Goal: Check status: Check status

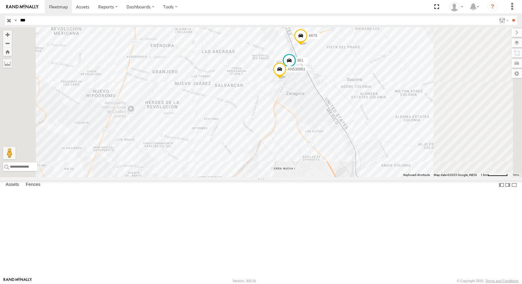
drag, startPoint x: 374, startPoint y: 115, endPoint x: 346, endPoint y: 148, distance: 42.5
click at [346, 148] on div "644 AN530961 6679 961" at bounding box center [261, 102] width 522 height 150
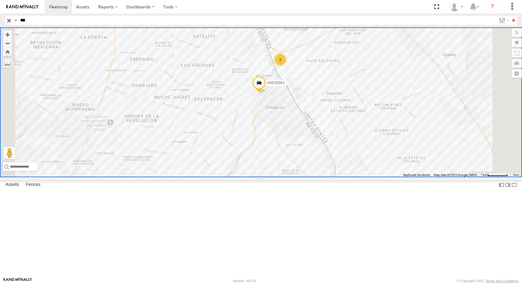
click at [0, 0] on div "961 Locales" at bounding box center [0, 0] width 0 height 0
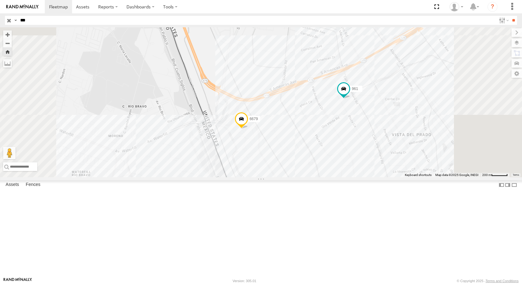
drag, startPoint x: 37, startPoint y: 22, endPoint x: 0, endPoint y: 22, distance: 36.6
click at [0, 22] on header "Search Query Asset ID Asset Label Registration Manufacturer Model VIN Job ID IP" at bounding box center [261, 20] width 522 height 14
type input "****"
click at [509, 16] on input "**" at bounding box center [512, 20] width 7 height 9
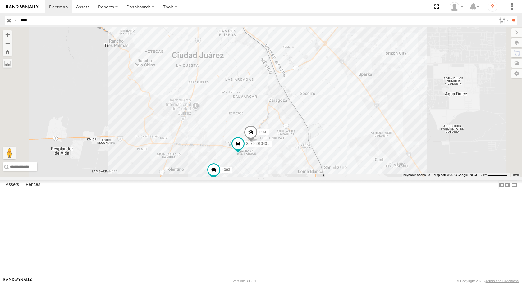
click at [0, 0] on div "4093" at bounding box center [0, 0] width 0 height 0
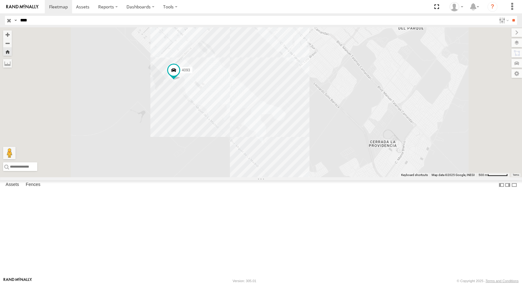
click at [244, 144] on div "4093" at bounding box center [261, 102] width 522 height 150
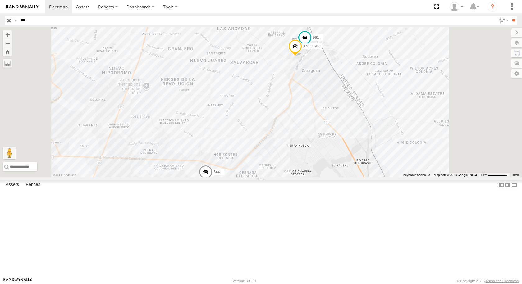
drag, startPoint x: 33, startPoint y: 21, endPoint x: 2, endPoint y: 22, distance: 30.1
click at [2, 22] on header "Search Query Asset ID Asset Label Registration Manufacturer Model VIN Job ID IP" at bounding box center [261, 20] width 522 height 14
type input "****"
click at [509, 16] on input "**" at bounding box center [512, 20] width 7 height 9
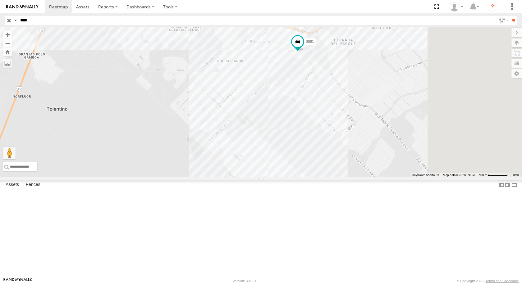
drag, startPoint x: 382, startPoint y: 93, endPoint x: 318, endPoint y: 160, distance: 92.2
click at [318, 160] on div "6681" at bounding box center [261, 102] width 522 height 150
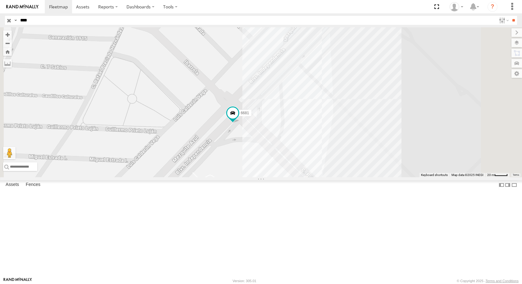
drag, startPoint x: 351, startPoint y: 181, endPoint x: 353, endPoint y: 142, distance: 39.1
click at [353, 142] on div "6681" at bounding box center [261, 102] width 522 height 150
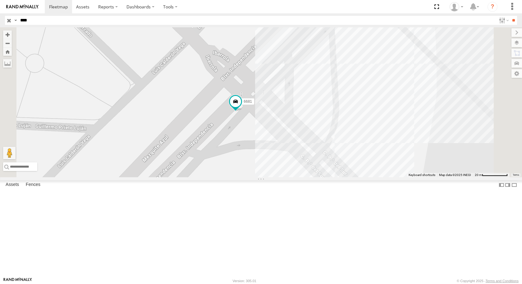
drag, startPoint x: 289, startPoint y: 162, endPoint x: 300, endPoint y: 206, distance: 45.4
click at [300, 177] on div "6681" at bounding box center [261, 102] width 522 height 150
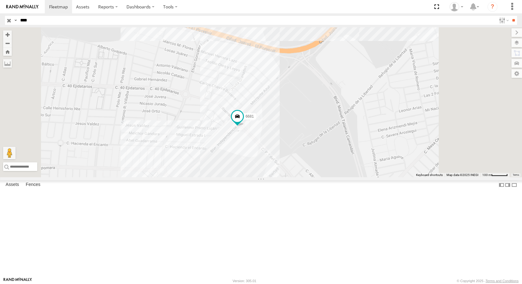
drag, startPoint x: 339, startPoint y: 167, endPoint x: 322, endPoint y: 205, distance: 42.0
click at [322, 177] on div "6681" at bounding box center [261, 102] width 522 height 150
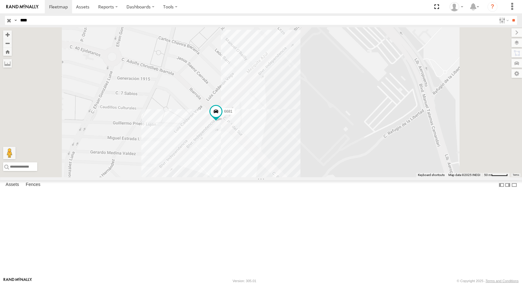
drag, startPoint x: 341, startPoint y: 155, endPoint x: 355, endPoint y: 110, distance: 46.7
click at [355, 110] on div "6681" at bounding box center [261, 102] width 522 height 150
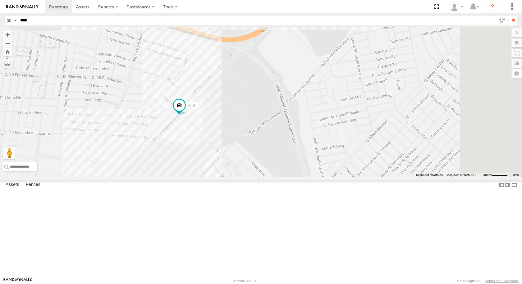
drag, startPoint x: 328, startPoint y: 174, endPoint x: 257, endPoint y: 200, distance: 76.0
click at [257, 177] on div "6681" at bounding box center [261, 102] width 522 height 150
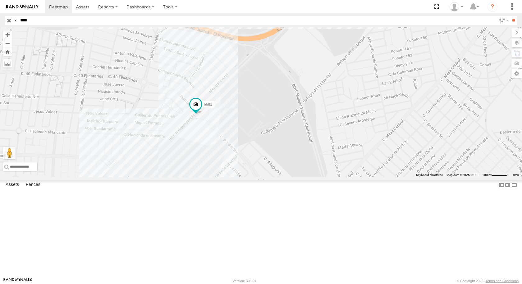
drag, startPoint x: 278, startPoint y: 178, endPoint x: 331, endPoint y: 163, distance: 55.4
click at [331, 163] on div "6681" at bounding box center [261, 102] width 522 height 150
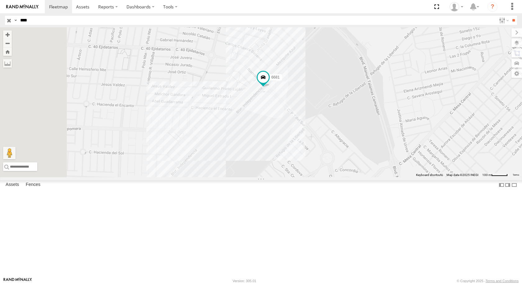
drag, startPoint x: 288, startPoint y: 189, endPoint x: 354, endPoint y: 163, distance: 70.3
click at [354, 163] on div "6681" at bounding box center [261, 102] width 522 height 150
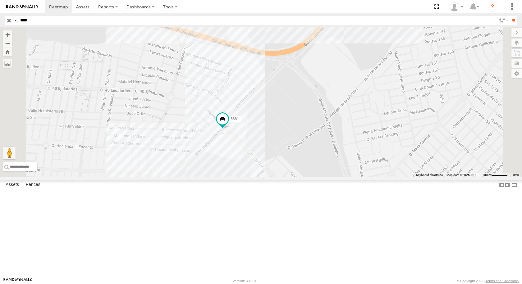
drag, startPoint x: 380, startPoint y: 136, endPoint x: 351, endPoint y: 164, distance: 40.4
click at [351, 164] on div "6681" at bounding box center [261, 102] width 522 height 150
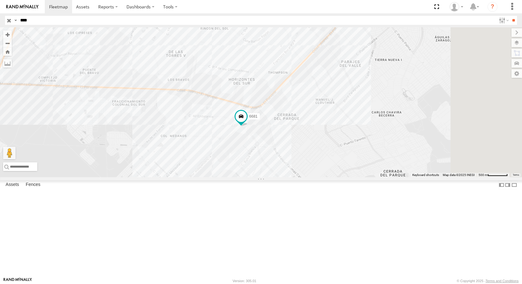
drag, startPoint x: 411, startPoint y: 159, endPoint x: 352, endPoint y: 196, distance: 69.9
click at [352, 177] on div "6681" at bounding box center [261, 102] width 522 height 150
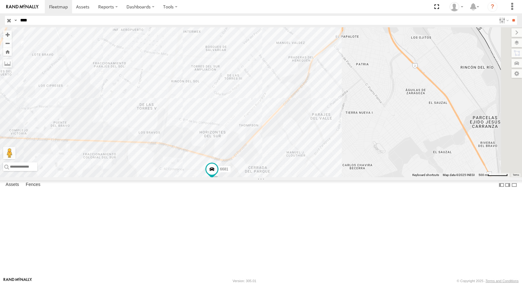
drag, startPoint x: 394, startPoint y: 136, endPoint x: 370, endPoint y: 183, distance: 53.7
click at [370, 177] on div "6681" at bounding box center [261, 102] width 522 height 150
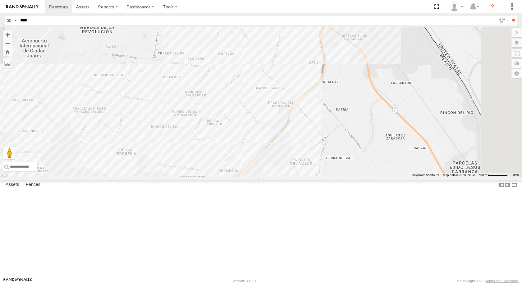
drag, startPoint x: 425, startPoint y: 110, endPoint x: 375, endPoint y: 225, distance: 125.0
click at [376, 177] on div "6681" at bounding box center [261, 102] width 522 height 150
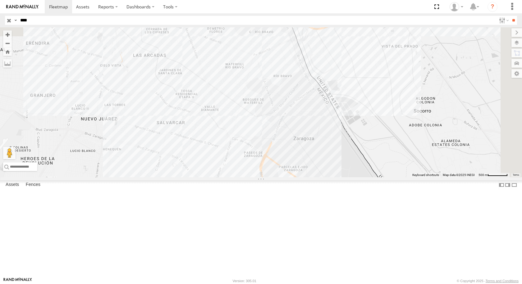
drag, startPoint x: 401, startPoint y: 145, endPoint x: 398, endPoint y: 150, distance: 5.8
click at [398, 150] on div "6681" at bounding box center [261, 102] width 522 height 150
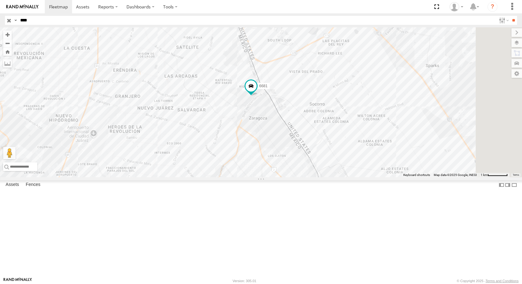
drag, startPoint x: 305, startPoint y: 136, endPoint x: 297, endPoint y: 197, distance: 62.3
click at [297, 177] on div "6681" at bounding box center [261, 102] width 522 height 150
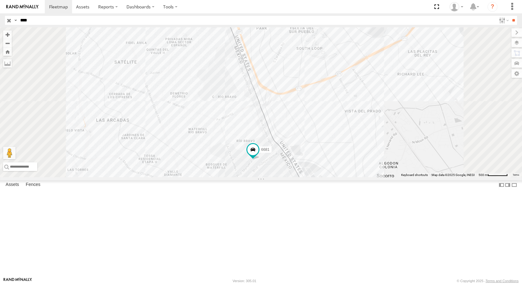
drag, startPoint x: 320, startPoint y: 150, endPoint x: 327, endPoint y: 224, distance: 73.7
click at [327, 177] on div "6681" at bounding box center [261, 102] width 522 height 150
